Goal: Transaction & Acquisition: Purchase product/service

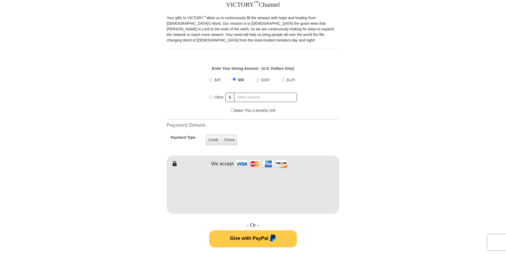
scroll to position [159, 0]
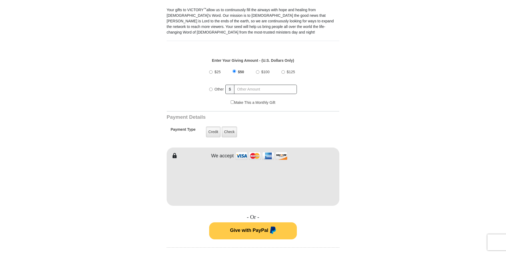
click at [209, 87] on input "Other" at bounding box center [210, 88] width 3 height 3
radio input "true"
click at [248, 85] on input "text" at bounding box center [266, 89] width 62 height 9
type input "200.00"
type input "[PERSON_NAME]"
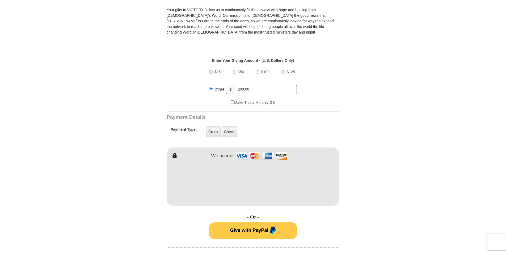
type input "[PERSON_NAME]"
type input "[EMAIL_ADDRESS][DOMAIN_NAME]"
type input "[STREET_ADDRESS][PERSON_NAME]"
type input "Elkhart"
select select "IN"
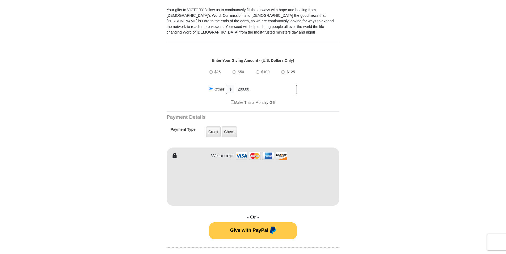
type input "46516"
type input "[PHONE_NUMBER]"
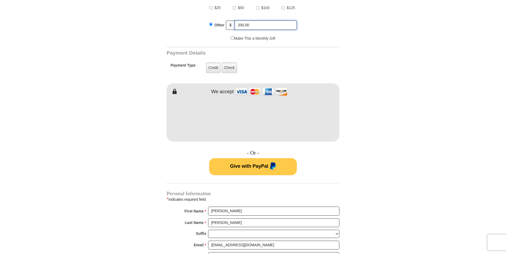
scroll to position [239, 0]
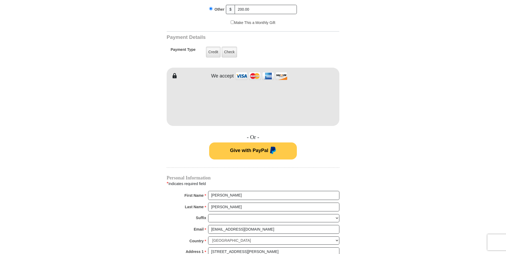
click at [396, 69] on form "VICTORY Channel Online Giving VICTORY Channel is a worldwide, on-air television…" at bounding box center [253, 97] width 303 height 636
click at [364, 85] on form "VICTORY Channel Online Giving VICTORY Channel is a worldwide, on-air television…" at bounding box center [253, 97] width 303 height 636
click at [380, 143] on form "VICTORY Channel Online Giving VICTORY Channel is a worldwide, on-air television…" at bounding box center [253, 97] width 303 height 636
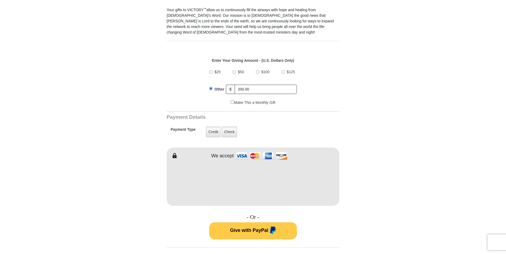
scroll to position [399, 0]
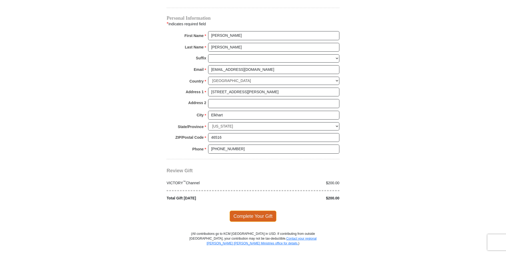
click at [262, 210] on span "Complete Your Gift" at bounding box center [253, 215] width 47 height 11
